Goal: Task Accomplishment & Management: Use online tool/utility

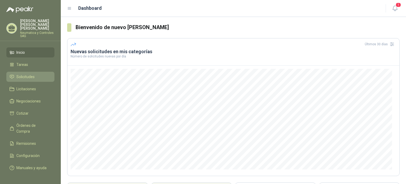
click at [24, 74] on span "Solicitudes" at bounding box center [25, 77] width 18 height 6
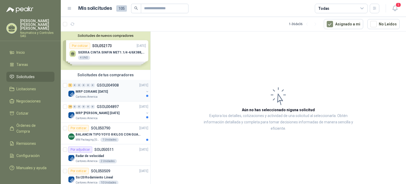
click at [123, 91] on div "MRP CORAME [DATE]" at bounding box center [110, 91] width 69 height 6
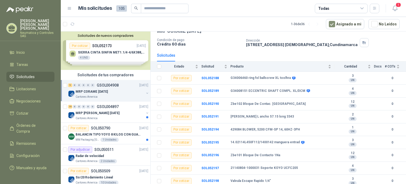
scroll to position [32, 0]
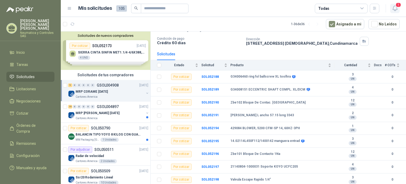
click at [396, 8] on icon "button" at bounding box center [395, 8] width 7 height 7
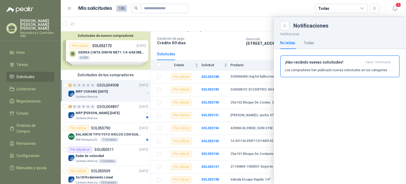
click at [240, 31] on div at bounding box center [234, 100] width 346 height 167
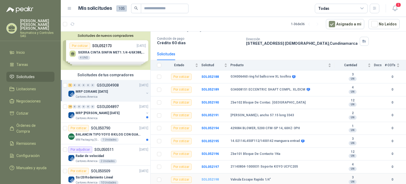
click at [206, 180] on b "SOL052198" at bounding box center [210, 180] width 17 height 4
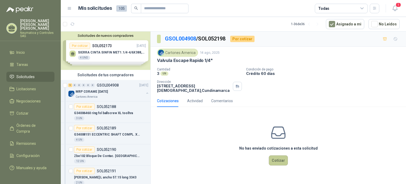
click at [278, 160] on button "Cotizar" at bounding box center [278, 160] width 19 height 10
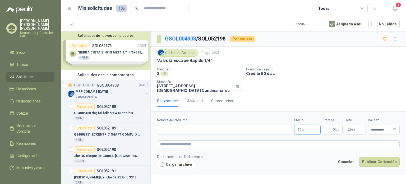
click at [303, 128] on span ",00" at bounding box center [303, 129] width 3 height 3
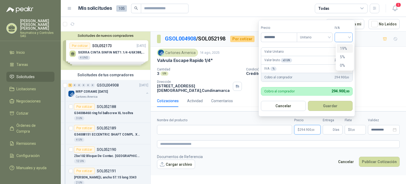
click at [351, 40] on div at bounding box center [344, 38] width 18 height 10
type input "********"
click at [348, 50] on div "19%" at bounding box center [345, 49] width 10 height 6
click at [325, 107] on button "Guardar" at bounding box center [332, 106] width 46 height 10
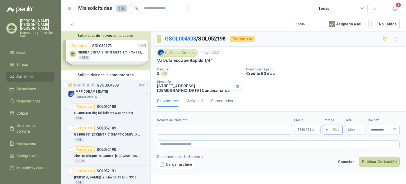
type input "*"
click at [263, 129] on input "Nombre del producto" at bounding box center [224, 130] width 135 height 10
paste input "*******"
click at [267, 161] on footer "Documentos de Referencia Cargar archivo Cancelar Publicar Cotización" at bounding box center [278, 161] width 243 height 15
click at [160, 130] on input "*******" at bounding box center [224, 130] width 135 height 10
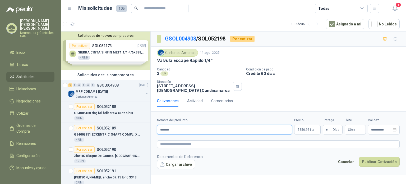
paste input "**********"
type input "**********"
click at [282, 103] on div "Cotizaciones Actividad Comentarios" at bounding box center [278, 101] width 243 height 12
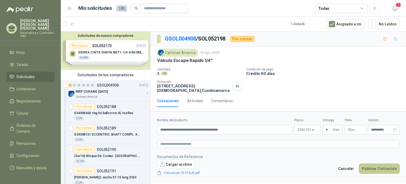
click at [376, 169] on button "Publicar Cotización" at bounding box center [379, 169] width 41 height 10
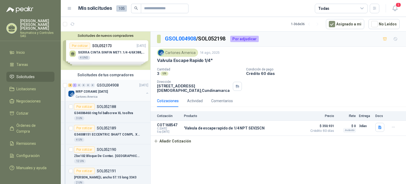
click at [120, 92] on div "MRP CORAME [DATE]" at bounding box center [110, 91] width 69 height 6
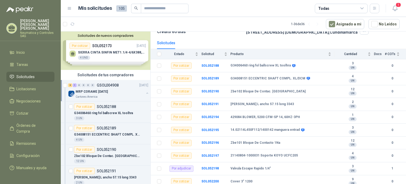
scroll to position [44, 0]
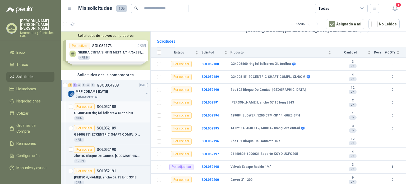
click at [120, 111] on p "G34006460 ring fol ballscrew XL toolhra" at bounding box center [103, 113] width 59 height 5
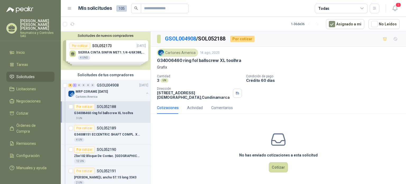
click at [30, 74] on span "Solicitudes" at bounding box center [25, 77] width 18 height 6
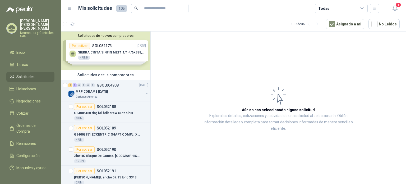
click at [30, 74] on span "Solicitudes" at bounding box center [25, 77] width 18 height 6
click at [25, 86] on span "Licitaciones" at bounding box center [26, 89] width 20 height 6
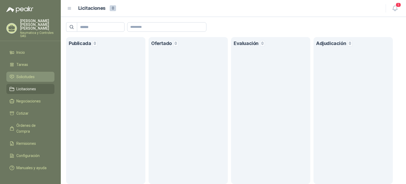
click at [31, 74] on span "Solicitudes" at bounding box center [25, 77] width 18 height 6
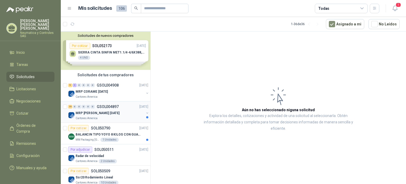
click at [112, 116] on div "Cartones America" at bounding box center [110, 118] width 69 height 4
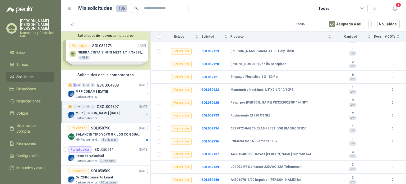
scroll to position [160, 0]
click at [205, 89] on b "SOL052122" at bounding box center [210, 90] width 17 height 4
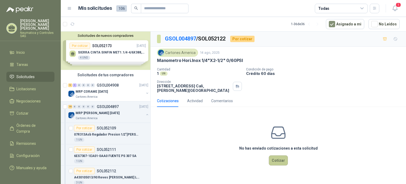
click at [281, 162] on button "Cotizar" at bounding box center [278, 160] width 19 height 10
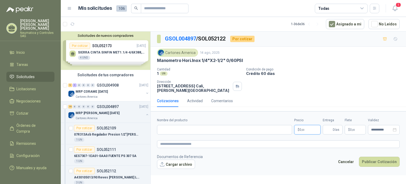
click at [305, 129] on p "$ 0 ,00" at bounding box center [308, 130] width 26 height 10
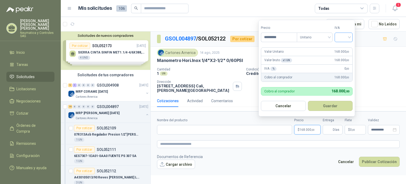
type input "*********"
click at [350, 37] on input "search" at bounding box center [344, 37] width 12 height 8
click at [343, 48] on div "19%" at bounding box center [345, 49] width 10 height 6
click at [333, 109] on button "Guardar" at bounding box center [332, 106] width 46 height 10
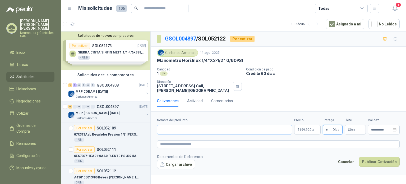
type input "*"
click at [277, 131] on input "Nombre del producto" at bounding box center [224, 130] width 135 height 10
paste input "**********"
type input "**********"
click at [291, 154] on footer "Documentos de Referencia Cargar archivo Cancelar Publicar Cotización" at bounding box center [278, 161] width 243 height 15
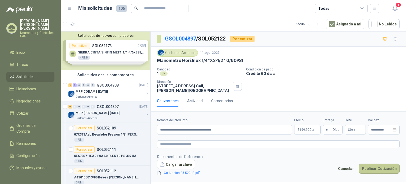
click at [374, 170] on button "Publicar Cotización" at bounding box center [379, 169] width 41 height 10
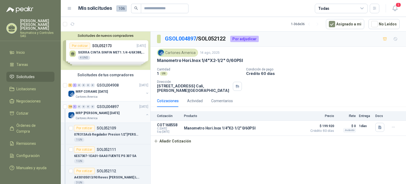
click at [93, 113] on p "MRP [PERSON_NAME] [DATE]" at bounding box center [98, 113] width 44 height 5
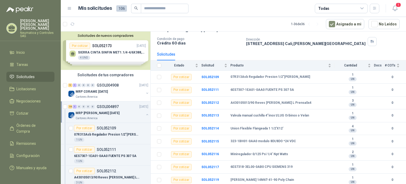
scroll to position [32, 0]
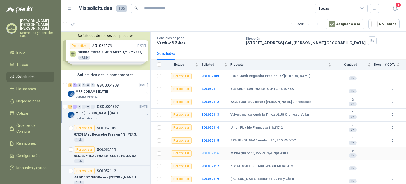
click at [210, 153] on b "SOL052116" at bounding box center [210, 153] width 17 height 4
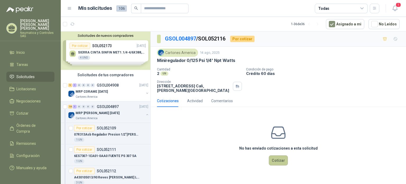
click at [279, 162] on button "Cotizar" at bounding box center [278, 160] width 19 height 10
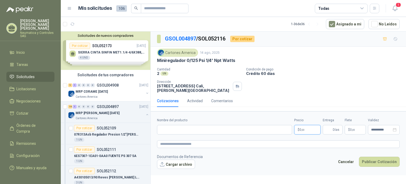
click at [308, 131] on p "$ 0 ,00" at bounding box center [308, 130] width 26 height 10
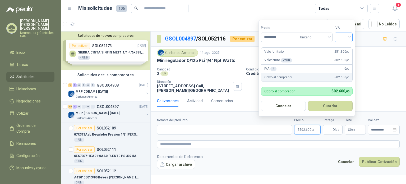
type input "*********"
click at [350, 38] on input "search" at bounding box center [344, 37] width 12 height 8
click at [346, 48] on div "19%" at bounding box center [345, 49] width 10 height 6
click at [331, 107] on button "Guardar" at bounding box center [332, 106] width 46 height 10
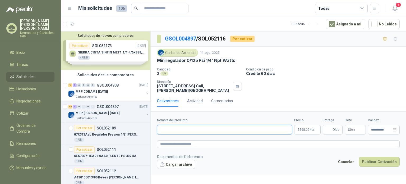
click at [232, 129] on input "Nombre del producto" at bounding box center [224, 130] width 135 height 10
paste input "**********"
type input "**********"
click at [240, 159] on footer "Documentos de Referencia Cargar archivo Cancelar Publicar Cotización" at bounding box center [278, 161] width 243 height 15
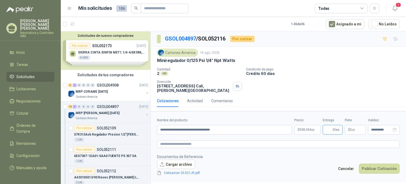
click at [330, 131] on input "Entrega" at bounding box center [329, 129] width 6 height 9
type input "*"
click at [315, 155] on footer "Documentos de Referencia Cargar archivo Cotizacion 25-521JR.pdf Cancelar Public…" at bounding box center [278, 165] width 243 height 22
click at [373, 171] on button "Publicar Cotización" at bounding box center [379, 169] width 41 height 10
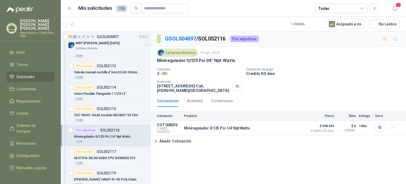
scroll to position [130, 0]
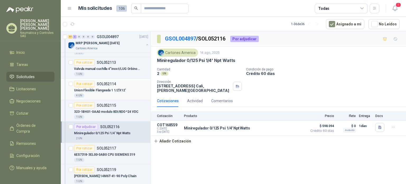
click at [119, 88] on p "Union Flexible Flangeada 1 1/2'X12'" at bounding box center [100, 90] width 52 height 5
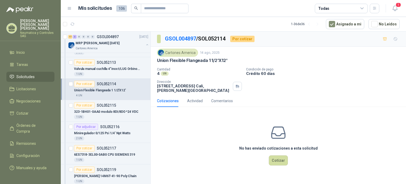
click at [27, 74] on span "Solicitudes" at bounding box center [25, 77] width 18 height 6
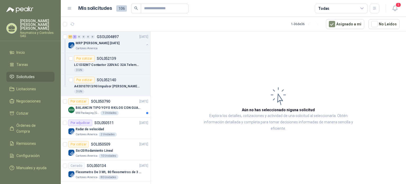
scroll to position [456, 0]
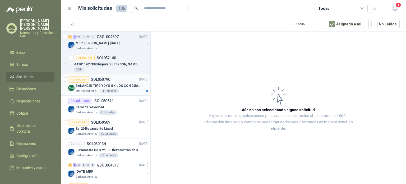
click at [123, 83] on p "BALANCIN TIPO YOYO 8 KILOS CON GUAYA ACERO INOX" at bounding box center [109, 85] width 66 height 5
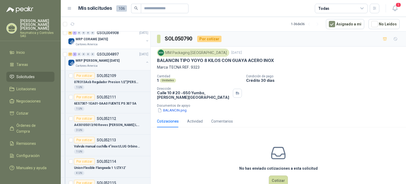
scroll to position [59, 0]
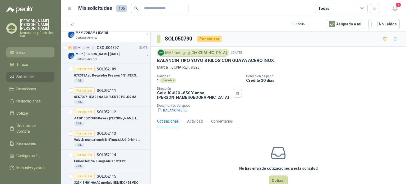
click at [29, 49] on li "Inicio" at bounding box center [31, 52] width 42 height 6
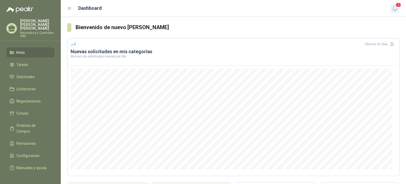
click at [395, 9] on icon "button" at bounding box center [395, 8] width 7 height 7
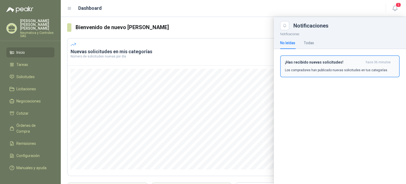
click at [349, 62] on h3 "¡Has recibido nuevas solicitudes!" at bounding box center [324, 62] width 79 height 4
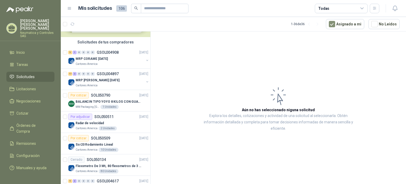
scroll to position [34, 0]
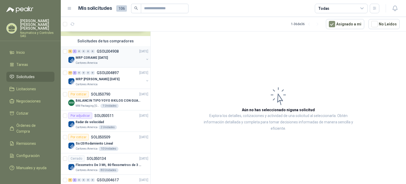
click at [125, 55] on div "MRP CORAME [DATE]" at bounding box center [110, 58] width 69 height 6
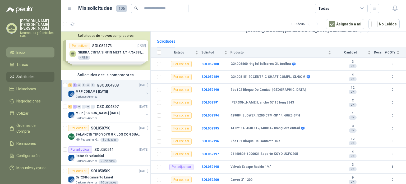
click at [19, 49] on span "Inicio" at bounding box center [20, 52] width 8 height 6
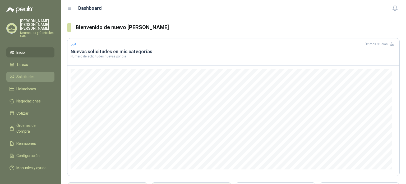
click at [19, 74] on link "Solicitudes" at bounding box center [30, 77] width 48 height 10
